Goal: Check status: Check status

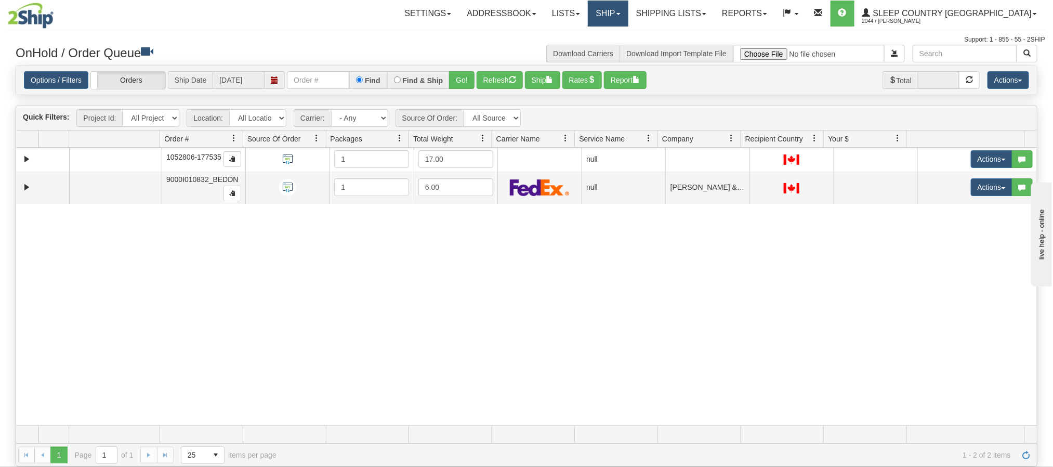
drag, startPoint x: 0, startPoint y: 0, endPoint x: 669, endPoint y: 13, distance: 669.3
click at [620, 13] on span at bounding box center [618, 14] width 4 height 2
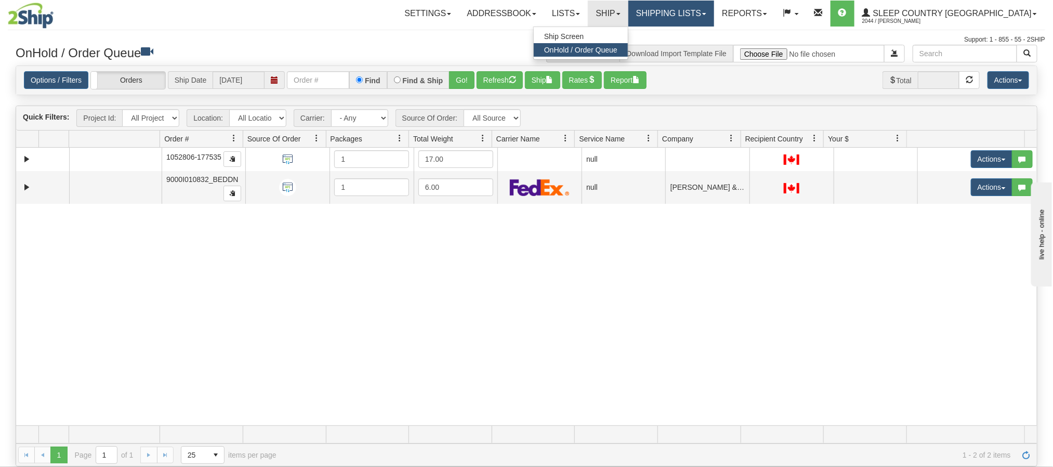
click at [714, 15] on link "Shipping lists" at bounding box center [671, 14] width 86 height 26
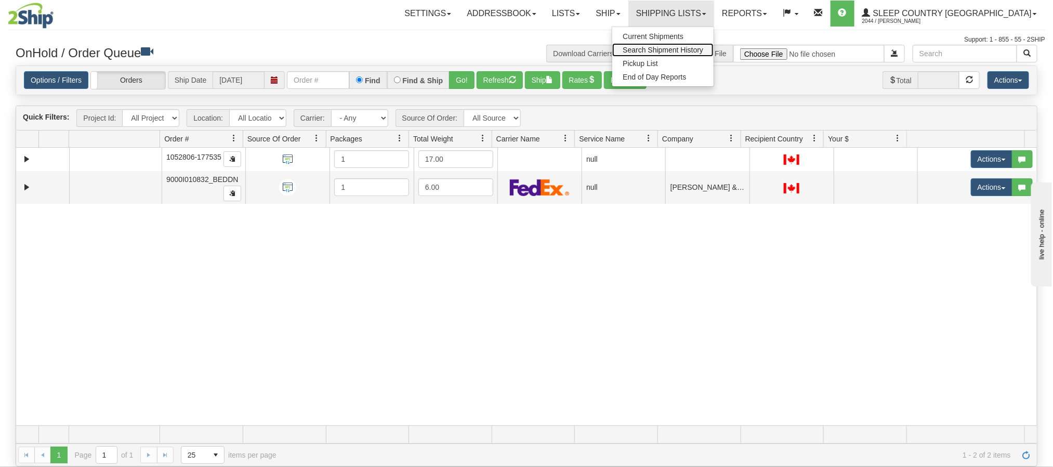
click at [703, 50] on span "Search Shipment History" at bounding box center [662, 50] width 81 height 8
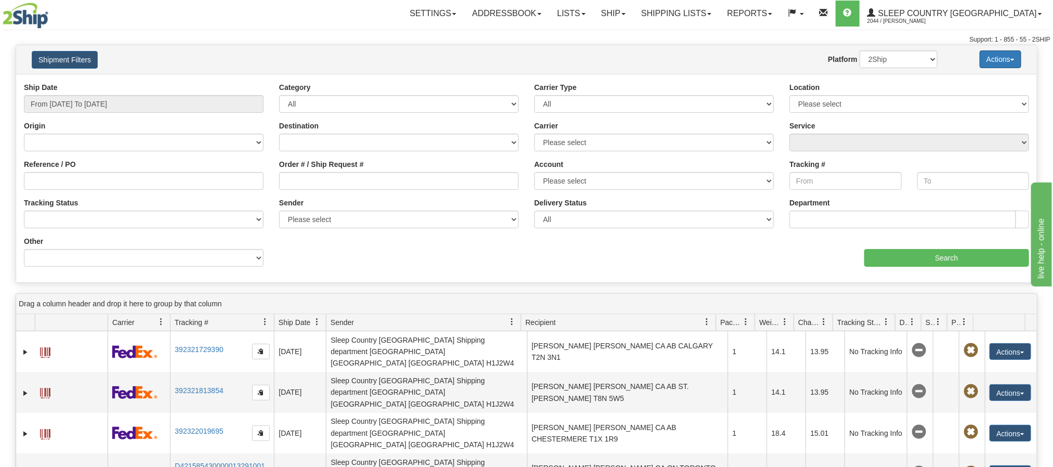
click at [1013, 57] on button "Actions" at bounding box center [1000, 59] width 42 height 18
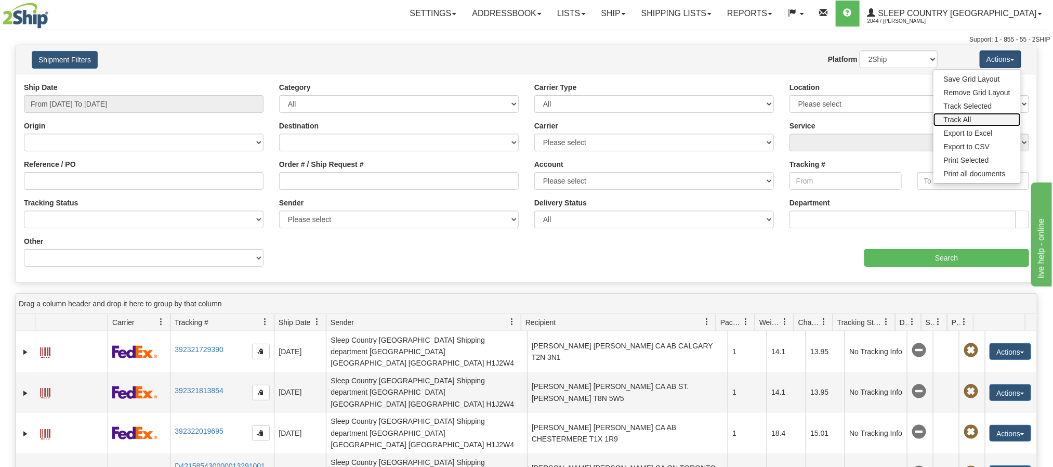
click at [975, 114] on link "Track All" at bounding box center [976, 120] width 87 height 14
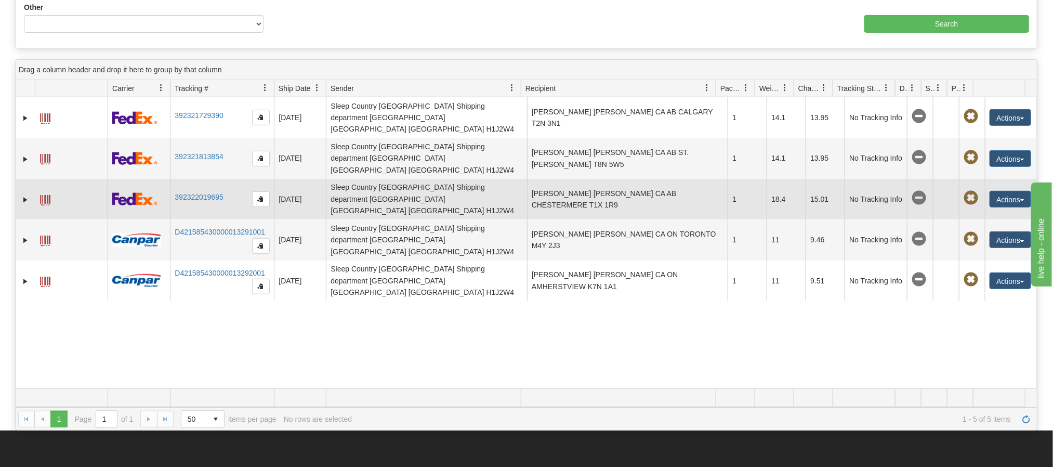
scroll to position [156, 0]
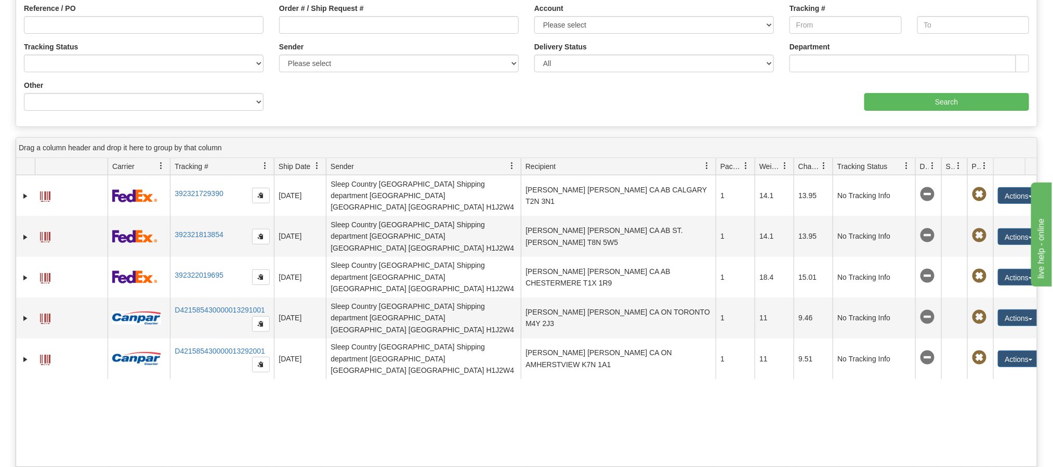
drag, startPoint x: 895, startPoint y: 170, endPoint x: 918, endPoint y: 176, distance: 24.1
click at [918, 175] on div "Id Client Id Carrier Tracking # Pro Number Ship Date Label Generation Date Send…" at bounding box center [520, 166] width 1009 height 17
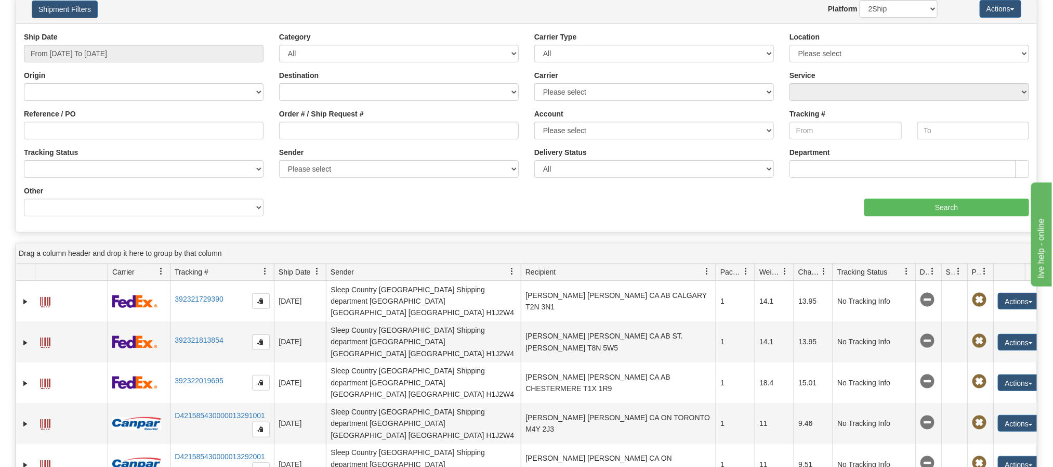
scroll to position [78, 0]
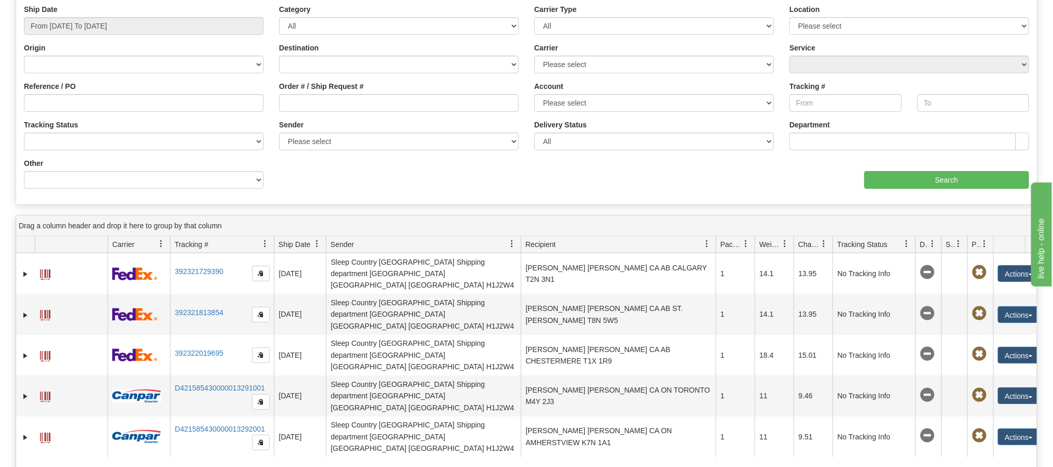
click at [318, 245] on span at bounding box center [317, 244] width 8 height 8
click at [382, 430] on div "31474336 2044 392321729390 08/20/2025 08/20/2025 10:32:51 AM Sleep Country Cana…" at bounding box center [526, 398] width 1020 height 291
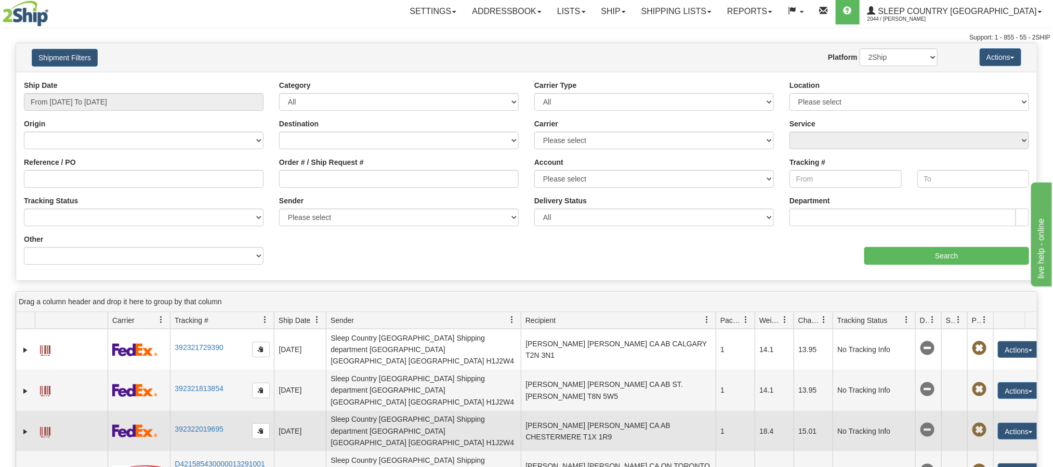
scroll to position [0, 0]
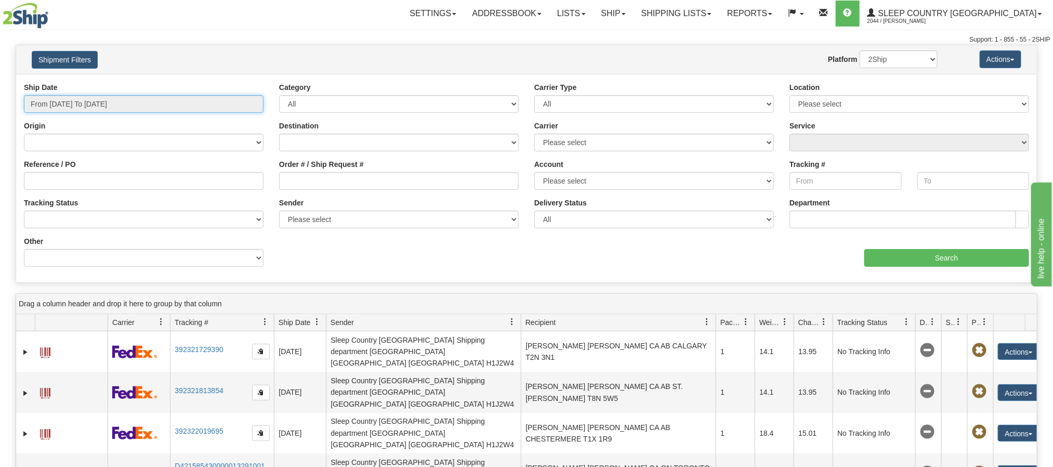
click at [132, 108] on input "From 08/20/2025 To 08/21/2025" at bounding box center [144, 104] width 240 height 18
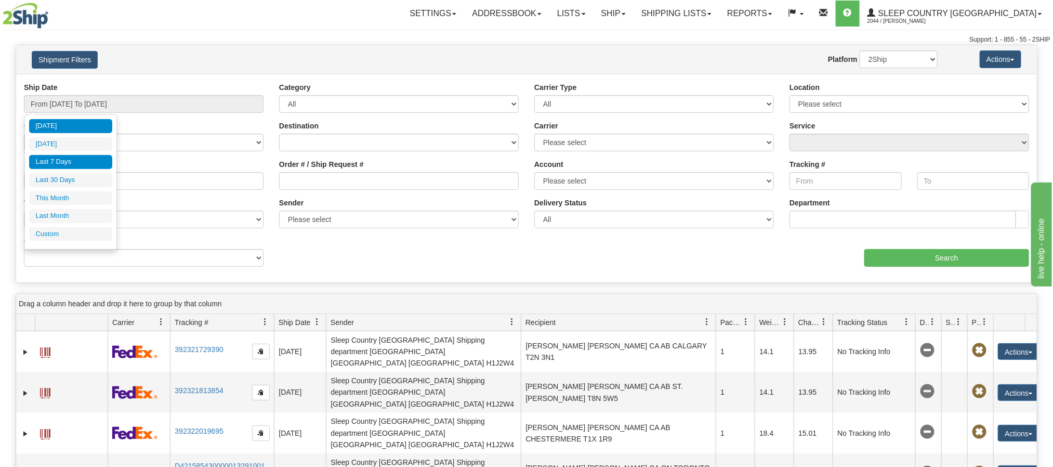
click at [65, 164] on li "Last 7 Days" at bounding box center [70, 162] width 83 height 14
type input "From 08/15/2025 To 08/21/2025"
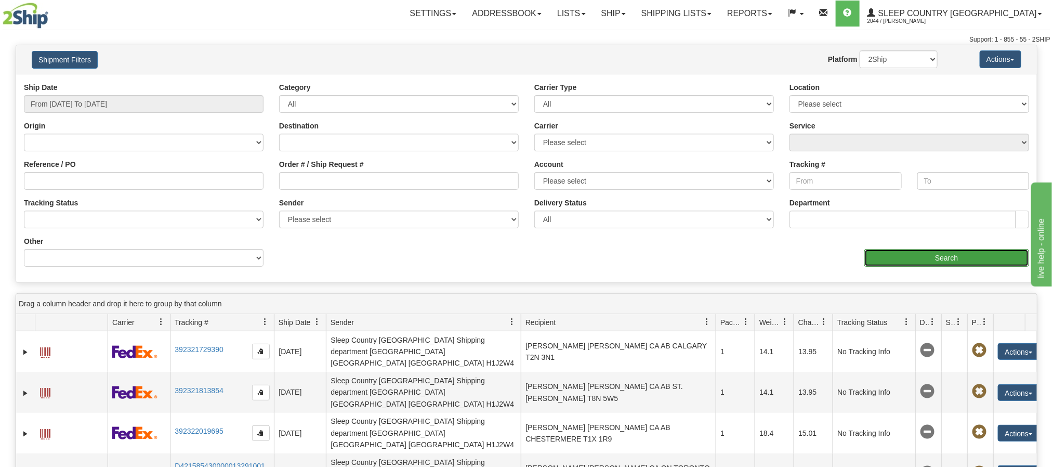
click at [932, 259] on input "Search" at bounding box center [946, 258] width 165 height 18
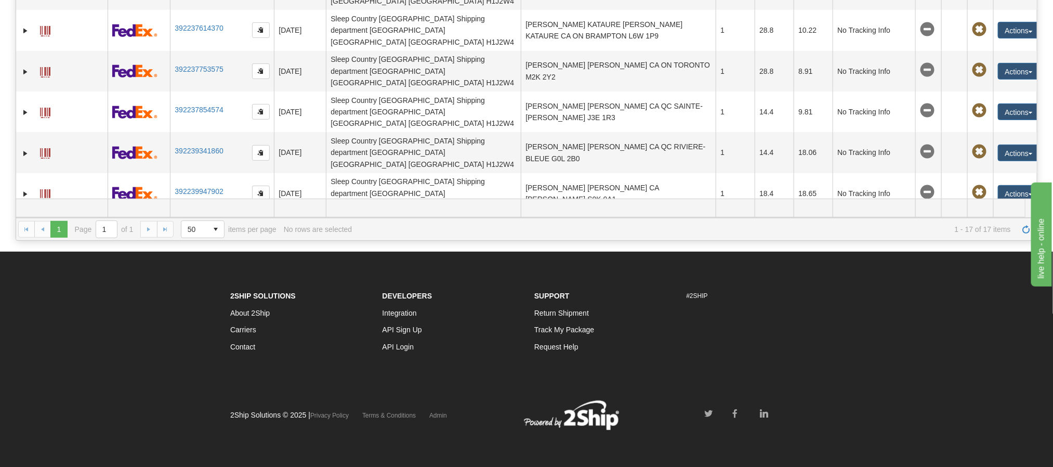
scroll to position [0, 20]
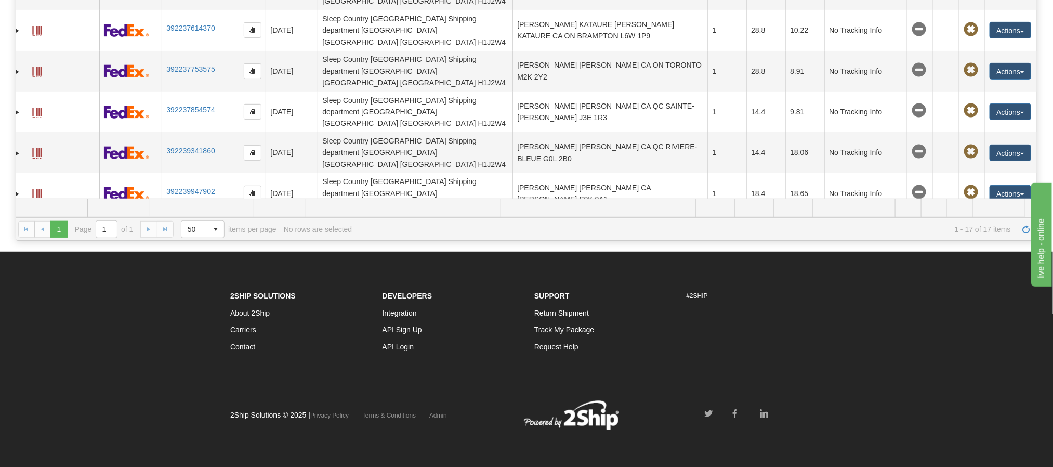
click at [150, 234] on div "1 1 Page 1 of 1 50 25 50 100 500 1000 items per page 1 - 17 of 17 items No rows…" at bounding box center [526, 229] width 1020 height 22
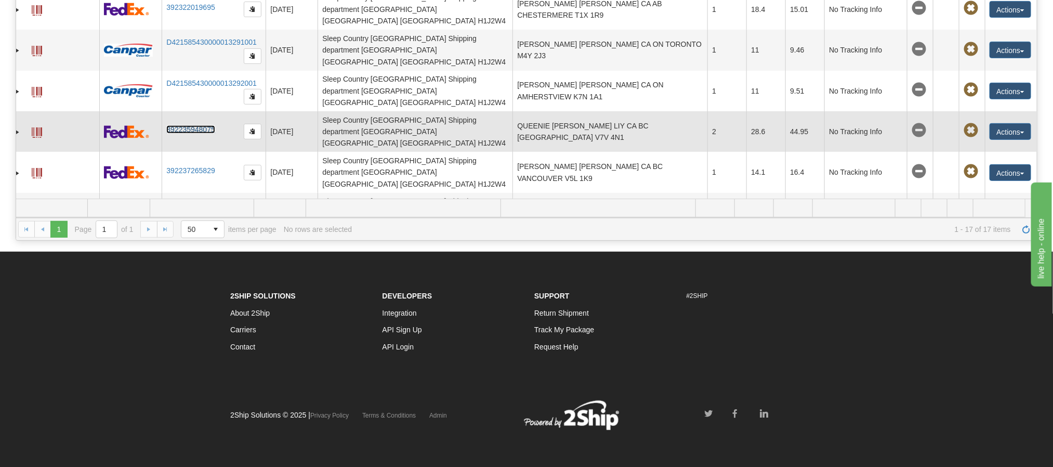
click at [193, 125] on link "392235948075" at bounding box center [190, 129] width 48 height 8
